Goal: Task Accomplishment & Management: Use online tool/utility

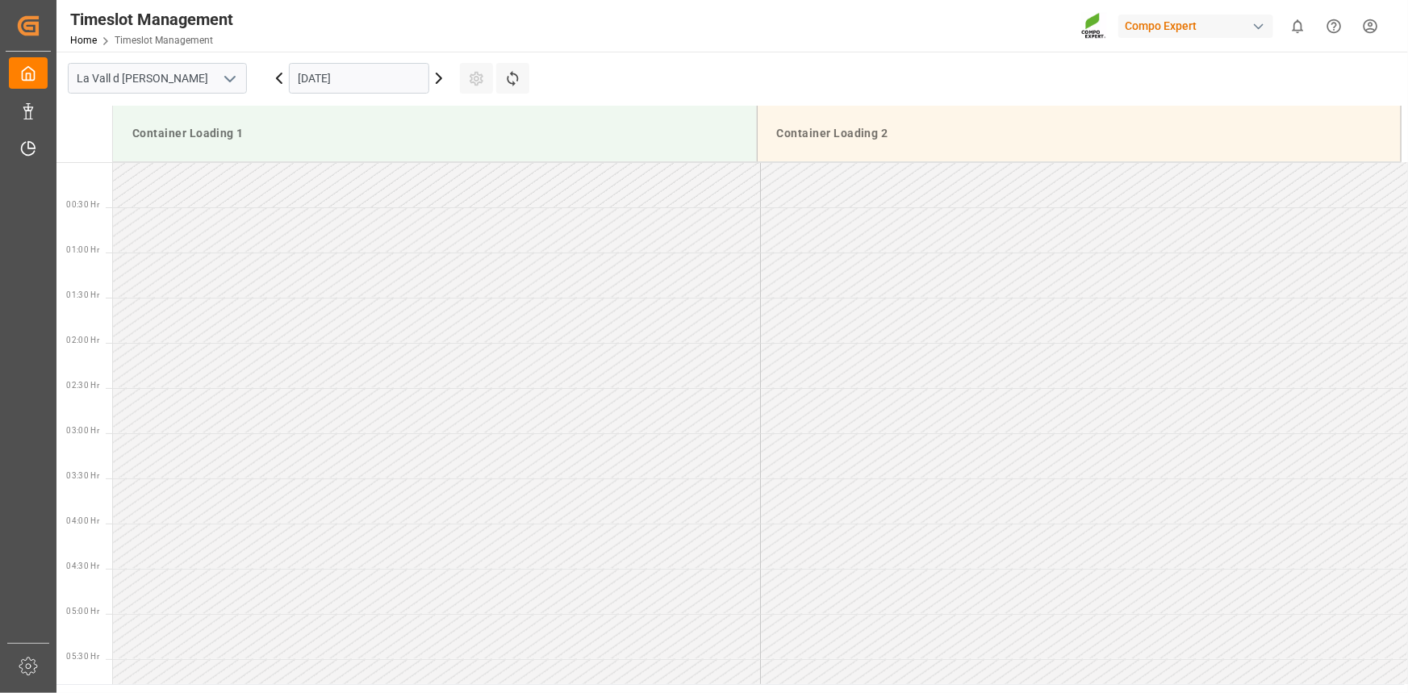
scroll to position [557, 0]
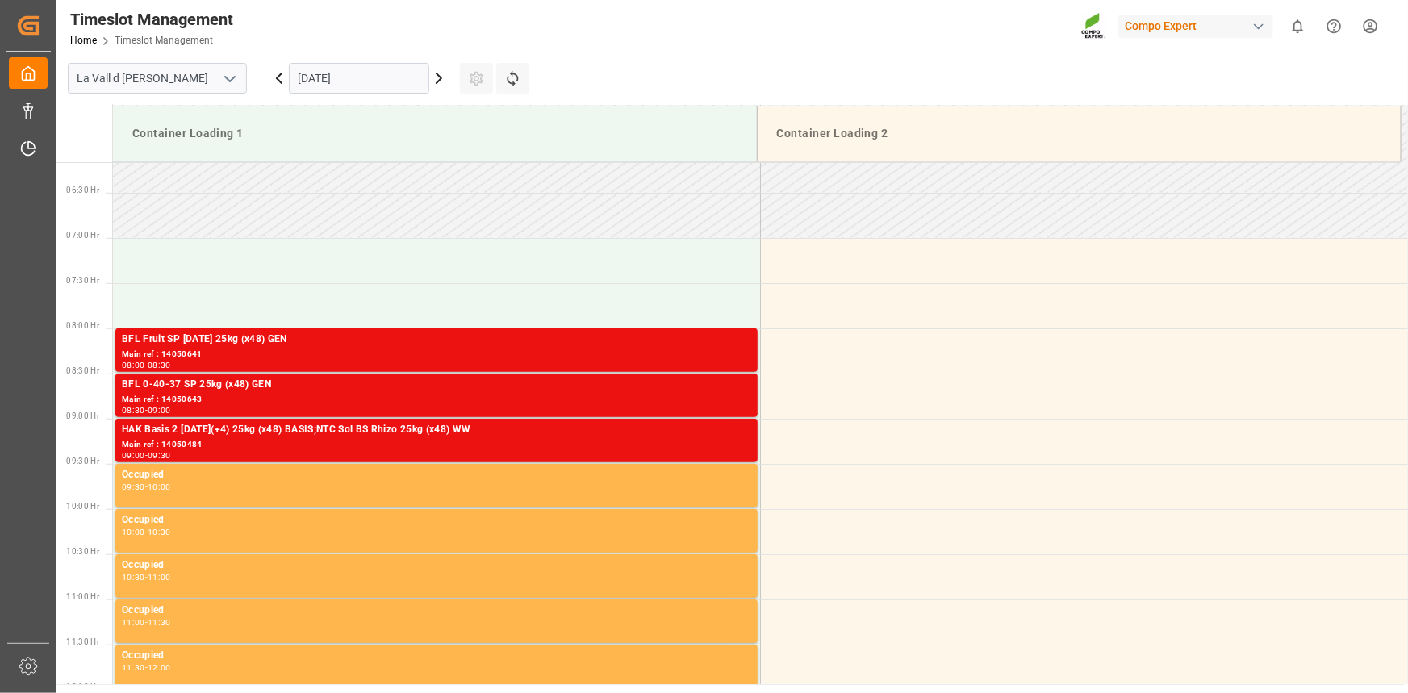
click at [667, 135] on div "Container Loading 1" at bounding box center [435, 134] width 618 height 30
click at [320, 75] on input "[DATE]" at bounding box center [359, 78] width 140 height 31
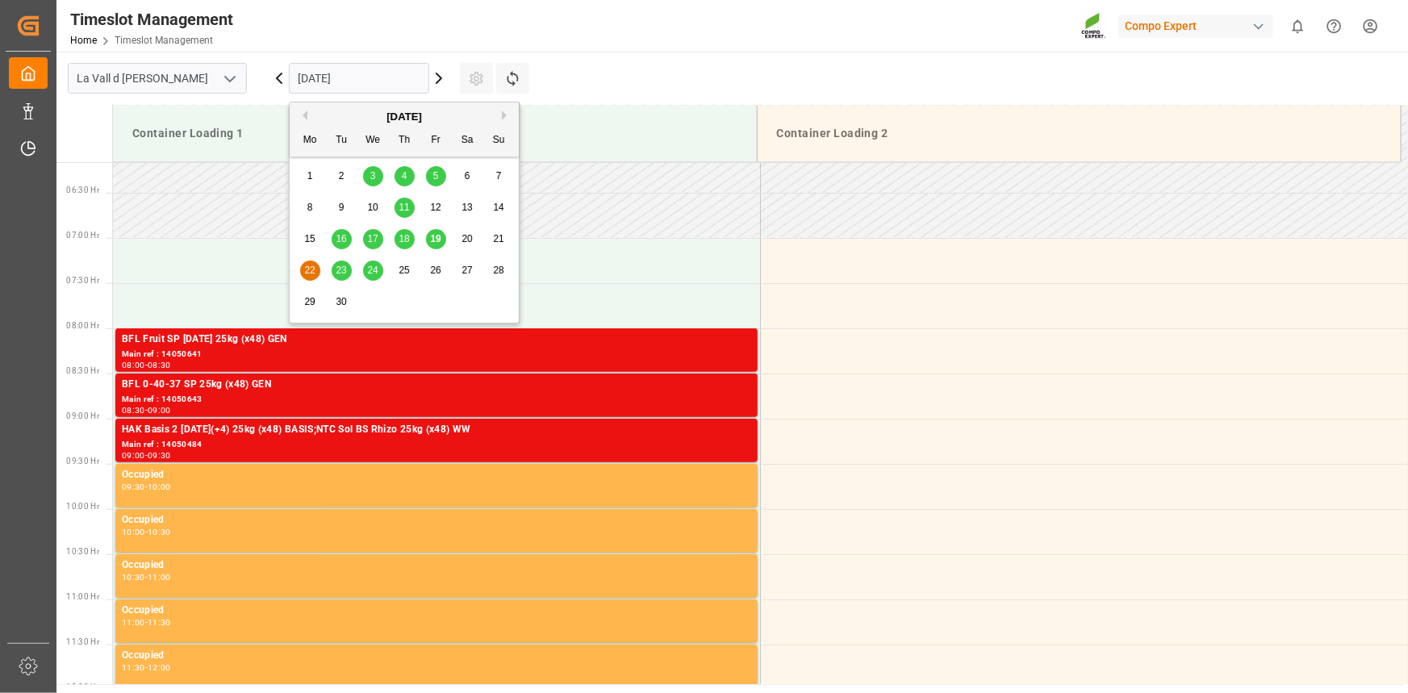
click at [440, 238] on span "19" at bounding box center [435, 238] width 10 height 11
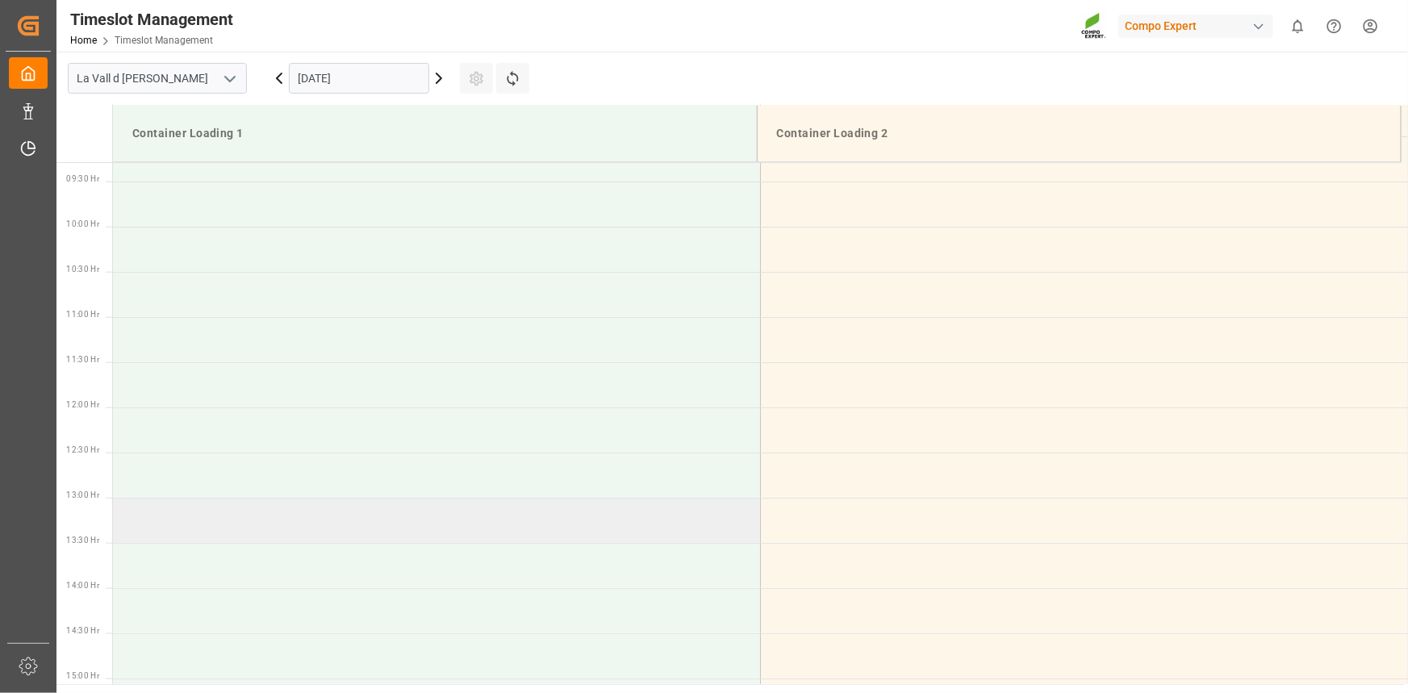
scroll to position [1133, 0]
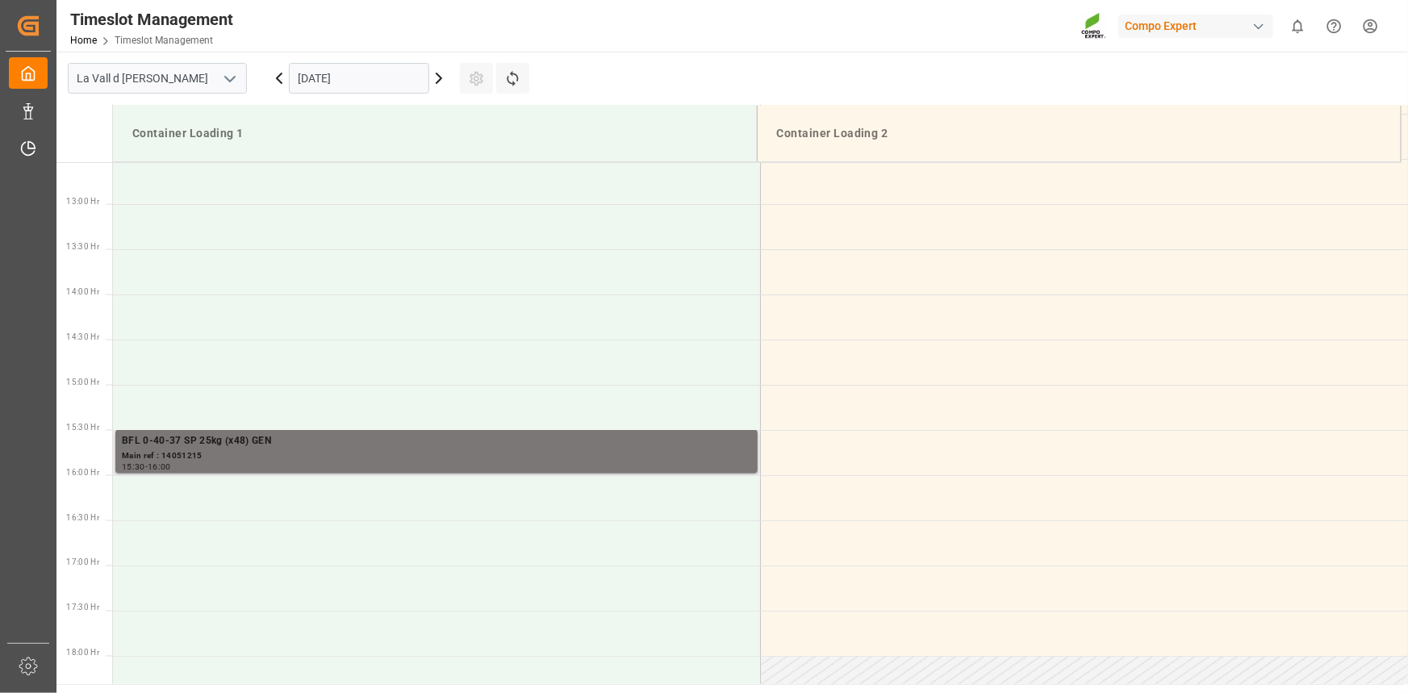
click at [331, 457] on div "Main ref : 14051215" at bounding box center [436, 456] width 629 height 14
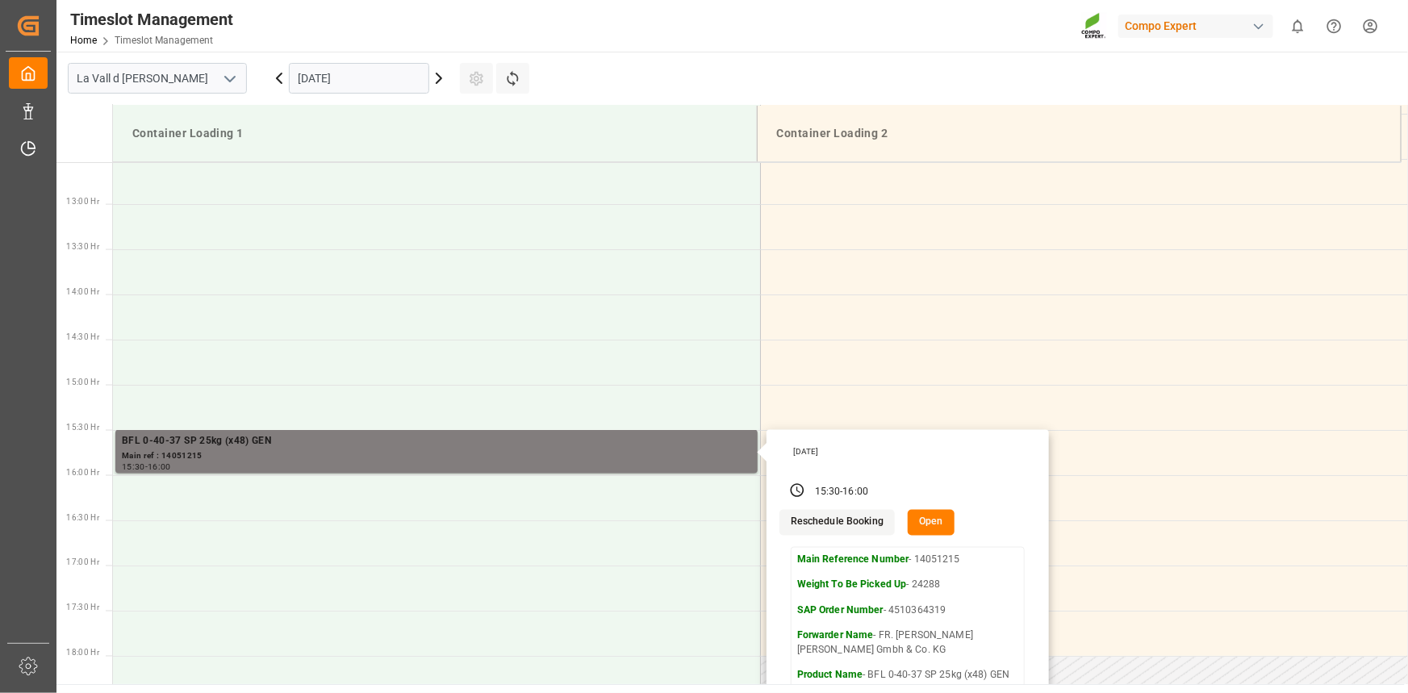
click at [876, 65] on main "[GEOGRAPHIC_DATA] [DATE] Settings Refresh Time Slots Container Loading 1 Contai…" at bounding box center [730, 368] width 1348 height 633
